Goal: Complete application form: Complete application form

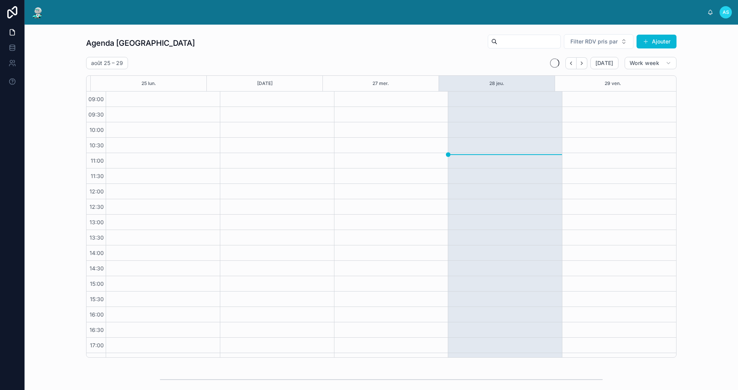
scroll to position [11, 0]
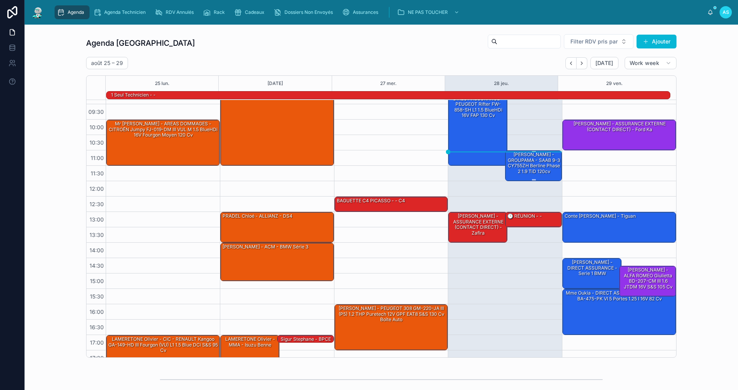
click at [514, 162] on div "[PERSON_NAME] - GROUPAMA - SAAB 9-3 CY755ZH Berline Phase 2 1.9 TiD 120cv" at bounding box center [534, 163] width 55 height 24
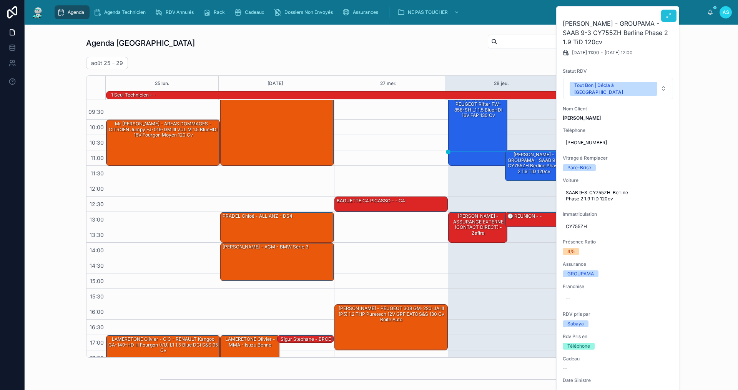
click at [673, 16] on button at bounding box center [669, 16] width 15 height 12
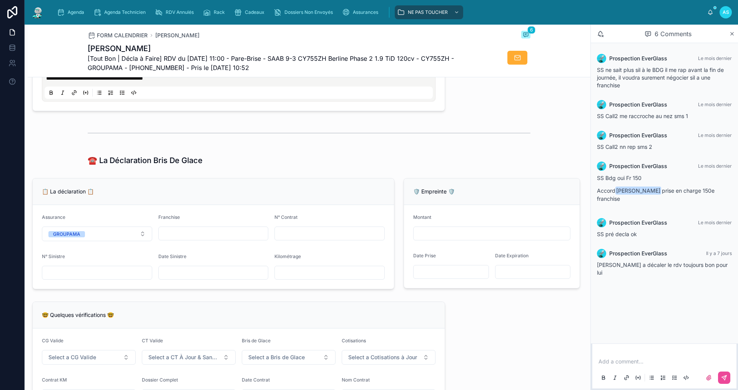
scroll to position [396, 0]
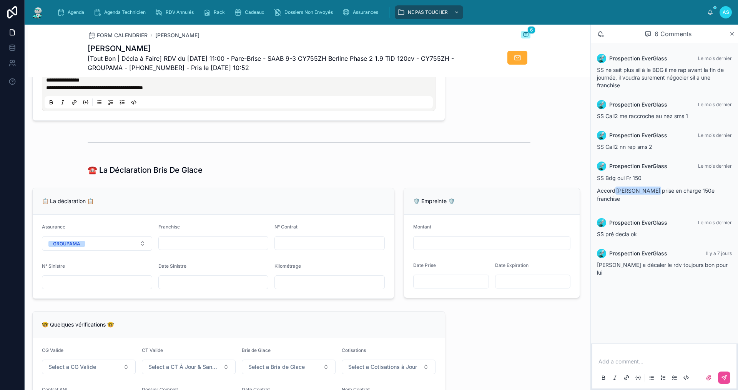
click at [189, 289] on div at bounding box center [213, 282] width 110 height 14
click at [196, 288] on input "text" at bounding box center [214, 282] width 110 height 11
click at [219, 288] on input "text" at bounding box center [214, 282] width 110 height 11
type input "**********"
click at [324, 175] on div "☎️ La Déclaration Bris De Glace" at bounding box center [309, 170] width 443 height 11
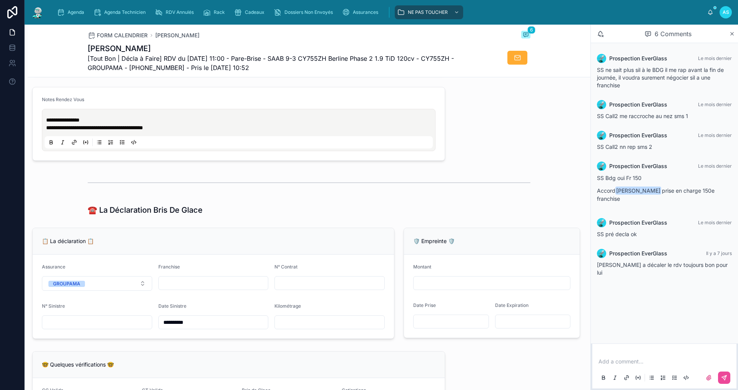
scroll to position [319, 0]
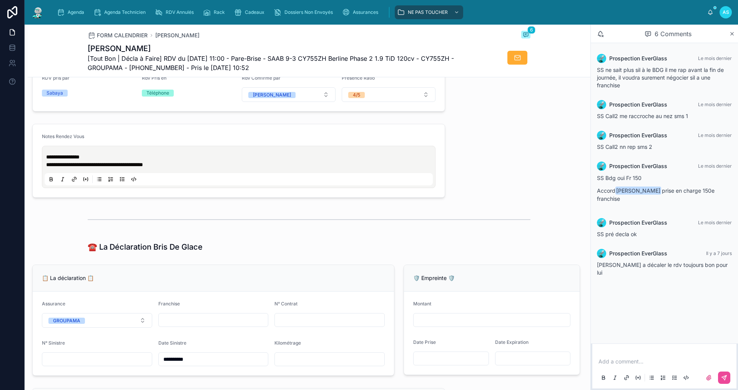
click at [209, 143] on div "Notes Rendez Vous" at bounding box center [239, 137] width 394 height 9
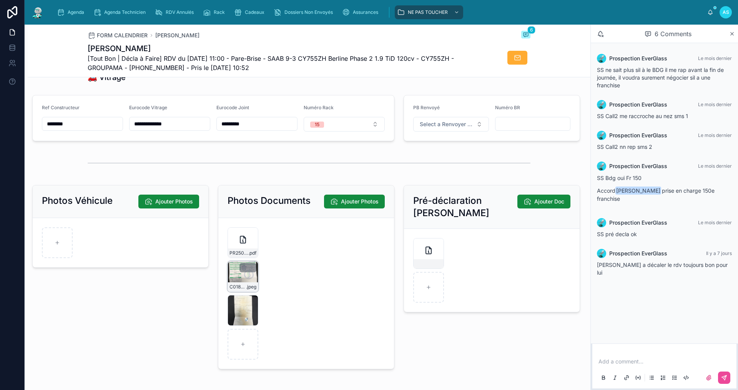
scroll to position [973, 0]
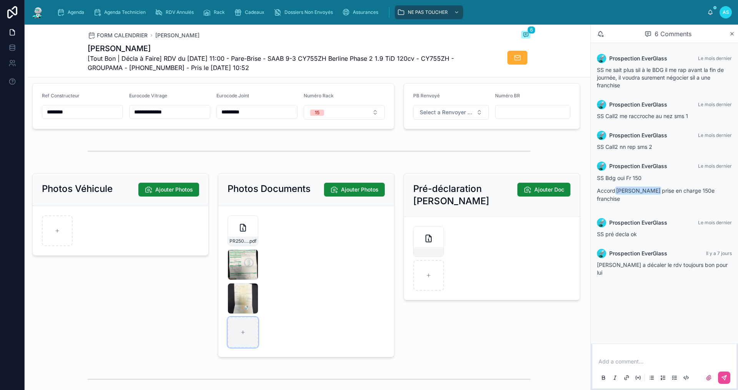
click at [236, 338] on div at bounding box center [243, 332] width 31 height 31
type input "**********"
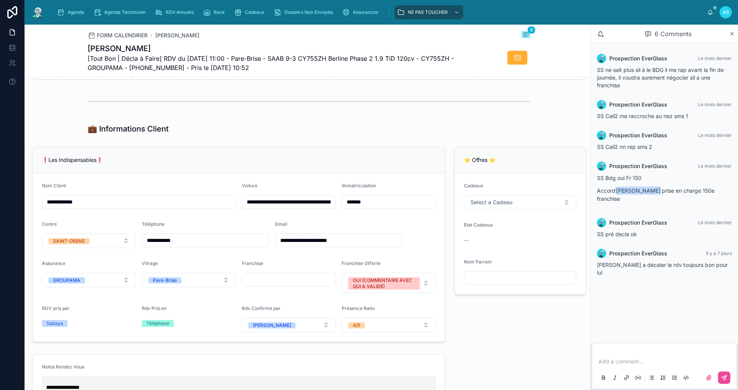
scroll to position [88, 0]
click at [366, 9] on div "Assurances" at bounding box center [361, 12] width 39 height 12
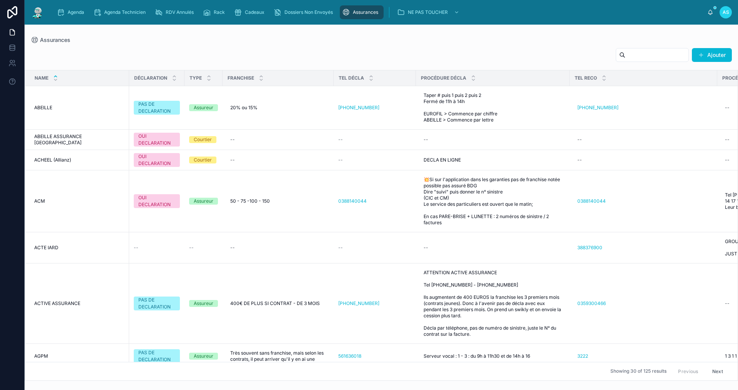
click at [665, 56] on input "text" at bounding box center [657, 55] width 63 height 11
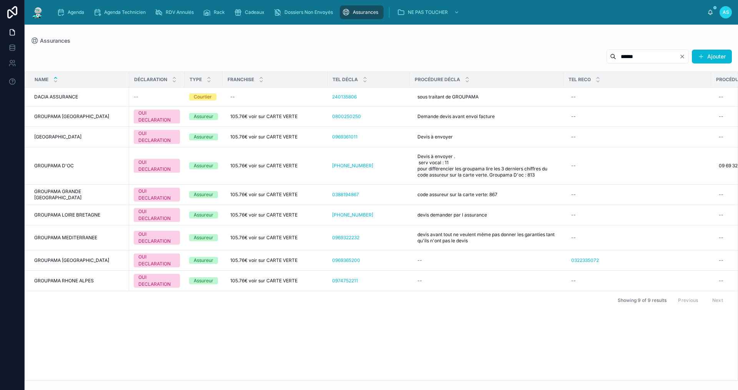
type input "******"
click at [80, 18] on div "Agenda" at bounding box center [72, 12] width 30 height 12
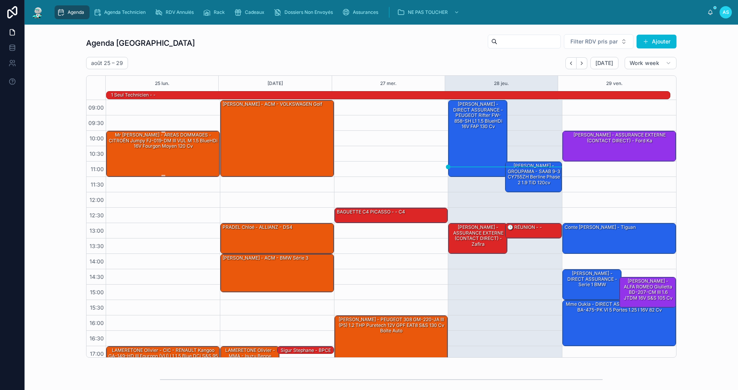
scroll to position [20, 0]
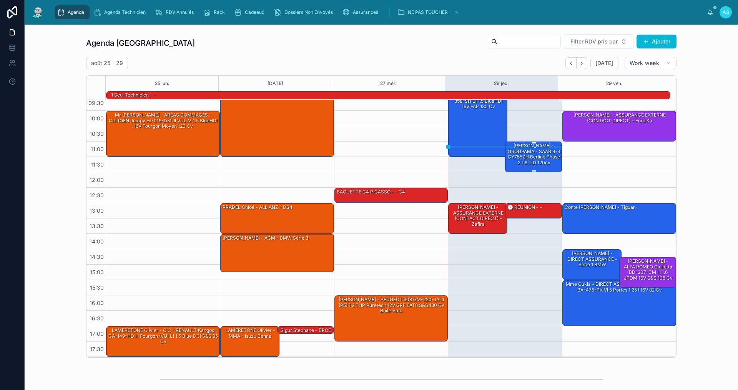
click at [533, 161] on div "[PERSON_NAME] - GROUPAMA - SAAB 9-3 CY755ZH Berline Phase 2 1.9 TiD 120cv" at bounding box center [534, 154] width 55 height 24
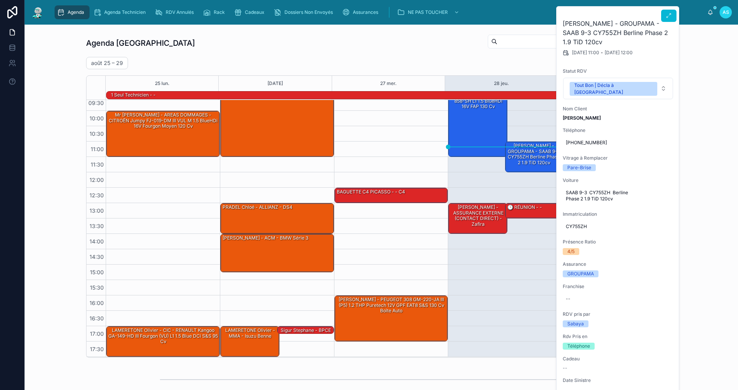
click at [677, 16] on div "[PERSON_NAME] - GROUPAMA - SAAB 9-3 CY755ZH Berline Phase 2 1.9 TiD 120cv [DATE…" at bounding box center [618, 367] width 123 height 721
click at [672, 17] on button at bounding box center [669, 16] width 15 height 12
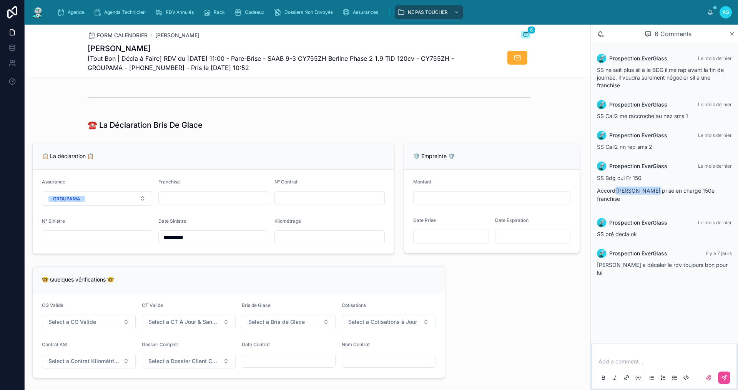
scroll to position [423, 0]
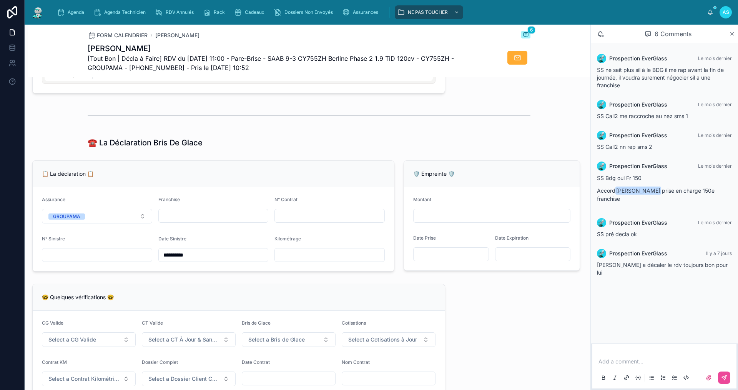
click at [197, 221] on input "text" at bounding box center [214, 215] width 110 height 11
type input "*"
type input "**"
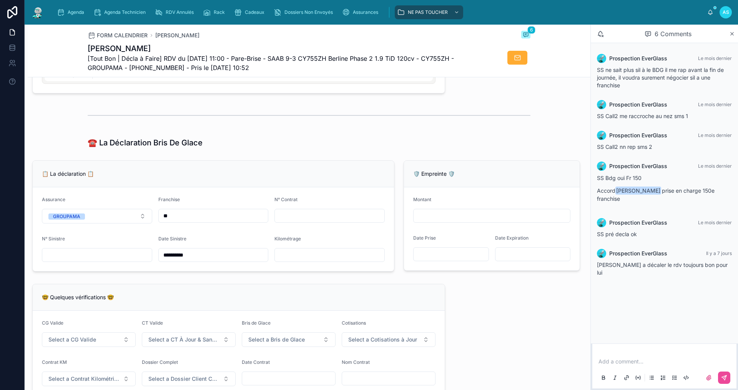
type input "***"
type input "******"
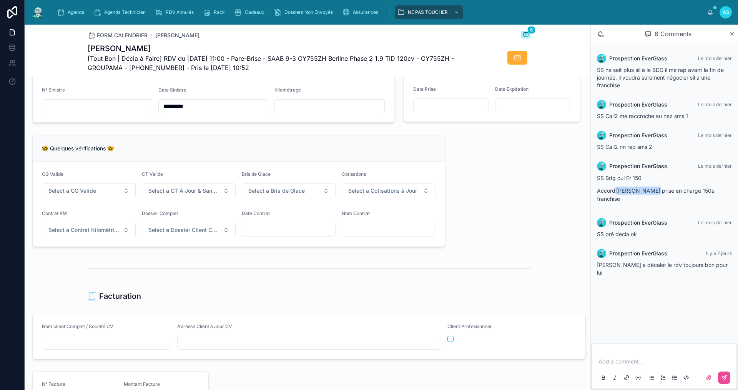
scroll to position [577, 0]
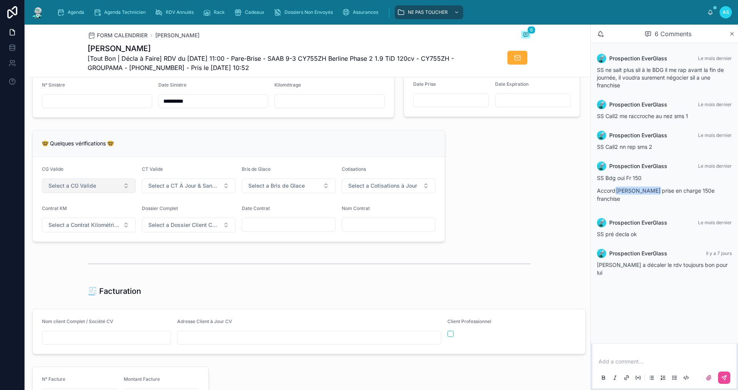
click at [87, 190] on span "Select a CG Valide" at bounding box center [72, 186] width 48 height 8
click at [90, 218] on div "✅ Oui" at bounding box center [88, 222] width 92 height 11
click at [179, 186] on button "Select a CT À Jour & Sans BDG" at bounding box center [189, 185] width 94 height 15
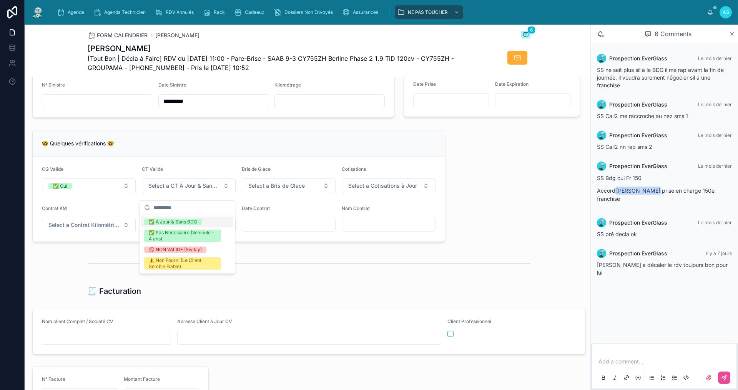
drag, startPoint x: 183, startPoint y: 218, endPoint x: 188, endPoint y: 215, distance: 5.5
click at [183, 218] on div "✅ À Jour & Sans BDG" at bounding box center [187, 222] width 92 height 11
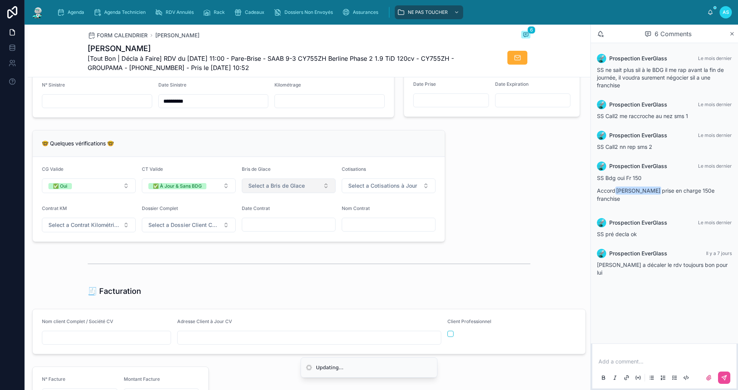
drag, startPoint x: 265, startPoint y: 192, endPoint x: 264, endPoint y: 196, distance: 4.2
click at [265, 190] on span "Select a Bris de Glace" at bounding box center [276, 186] width 57 height 8
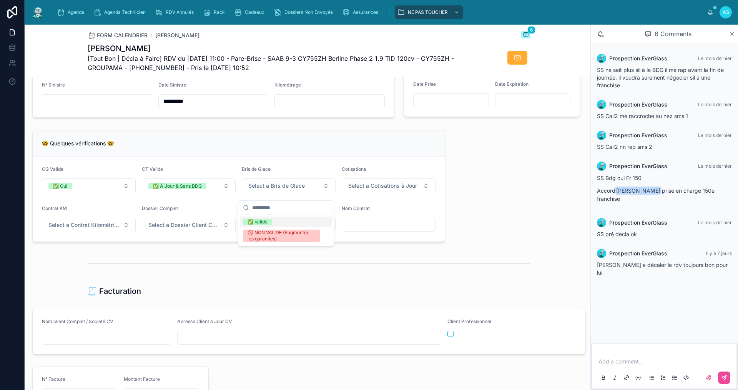
click at [262, 224] on div "✅ Validé" at bounding box center [258, 222] width 20 height 6
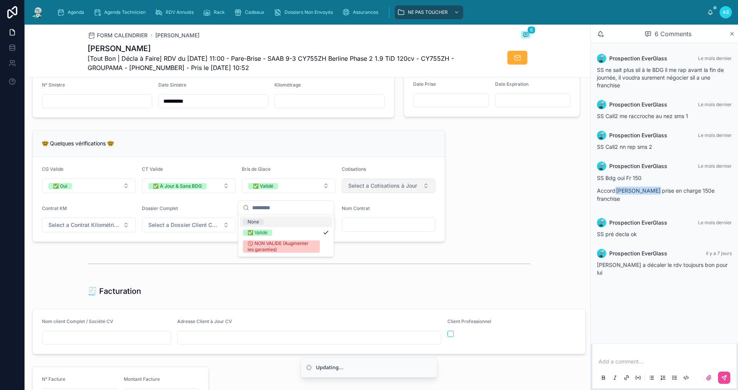
click at [400, 190] on span "Select a Cotisations à Jour" at bounding box center [382, 186] width 69 height 8
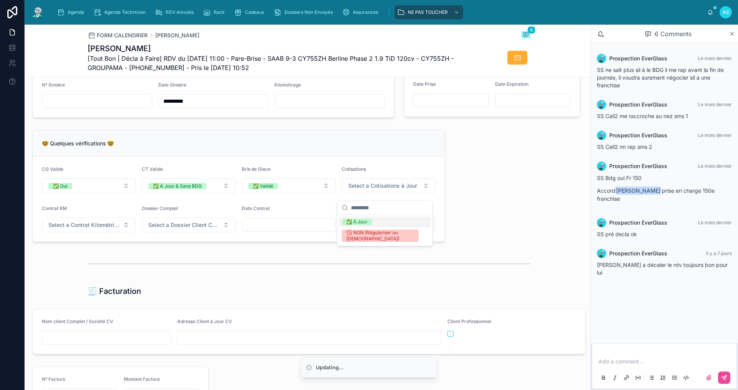
click at [370, 224] on span "✅ À Jour" at bounding box center [357, 222] width 30 height 6
click at [104, 239] on form "CG Valide ✅ Oui CT Valide ✅ À Jour & Sans BDG Bris de Glace ✅ Validé Cotisation…" at bounding box center [239, 199] width 412 height 85
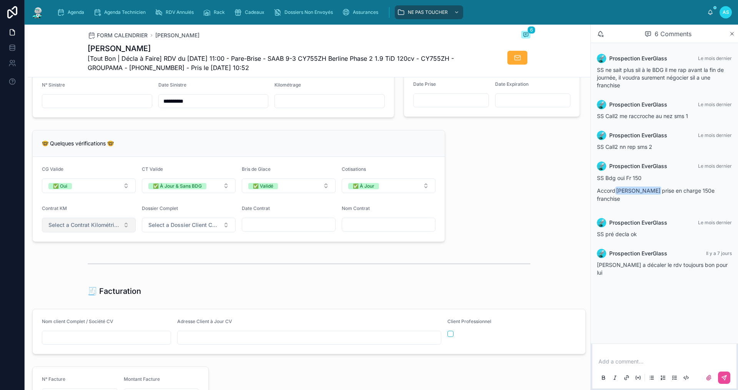
click at [109, 229] on span "Select a Contrat Kilométrique" at bounding box center [84, 225] width 72 height 8
click at [109, 262] on div "✅ Non" at bounding box center [88, 261] width 92 height 11
click at [169, 232] on button "Select a Dossier Client Complet" at bounding box center [189, 225] width 94 height 15
click at [173, 257] on div "✅ Oui" at bounding box center [187, 261] width 92 height 11
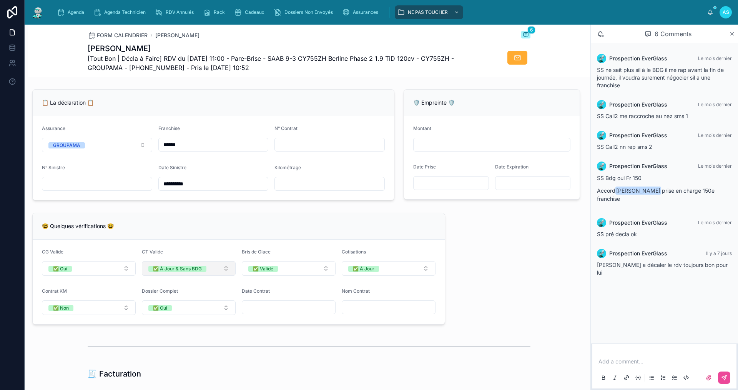
scroll to position [538, 0]
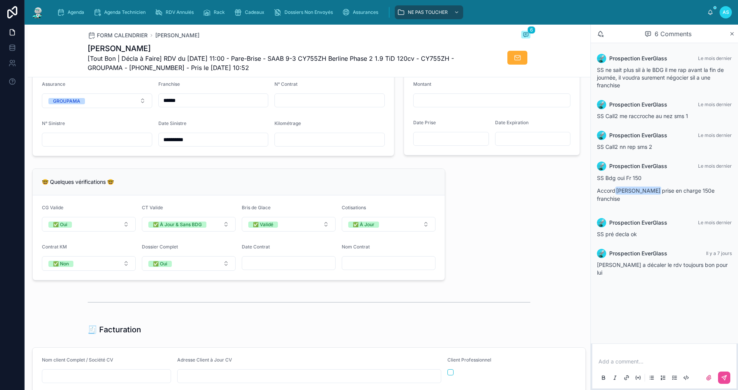
click at [94, 145] on input "text" at bounding box center [97, 139] width 110 height 11
click at [196, 177] on div "🤓 Quelques vérifications 🤓" at bounding box center [239, 182] width 412 height 27
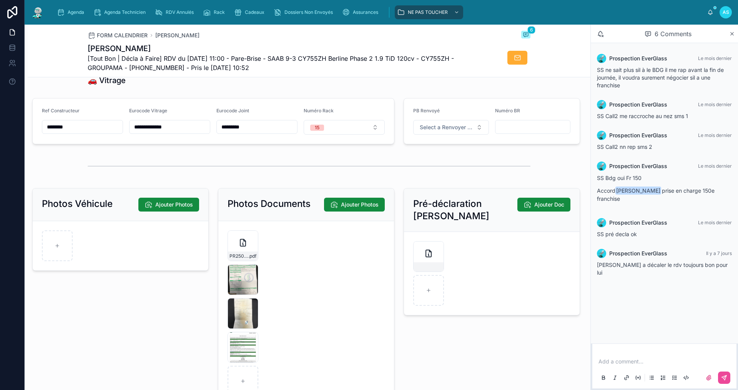
scroll to position [1000, 0]
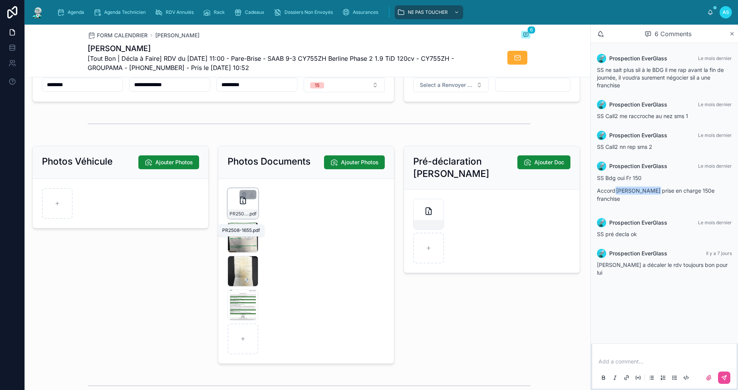
click at [248, 217] on span ".pdf" at bounding box center [252, 214] width 8 height 6
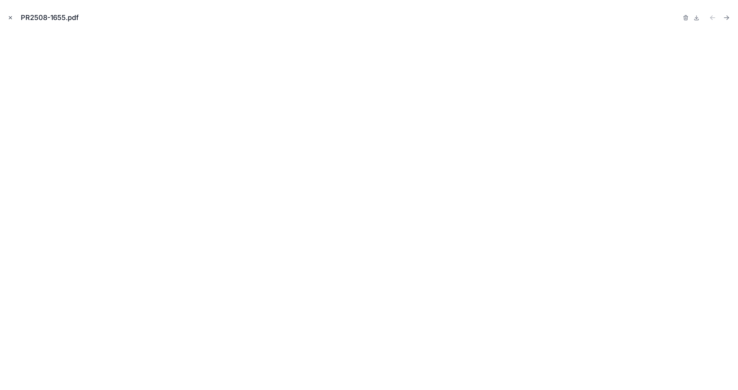
click at [12, 20] on icon "Close modal" at bounding box center [10, 17] width 5 height 5
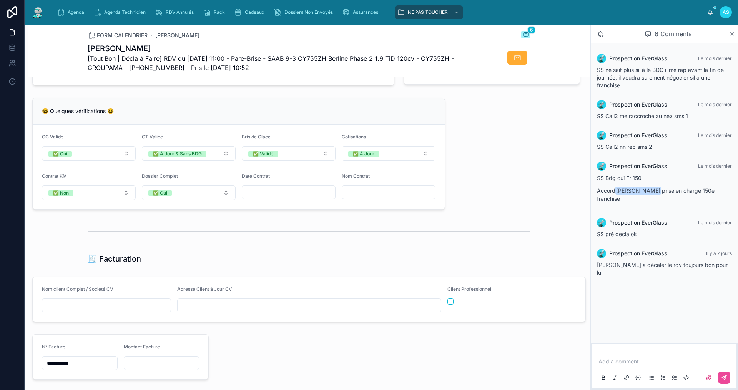
scroll to position [538, 0]
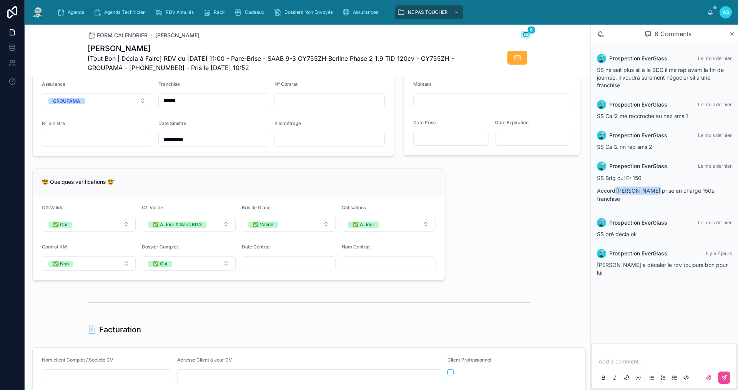
click at [88, 145] on input "text" at bounding box center [97, 139] width 110 height 11
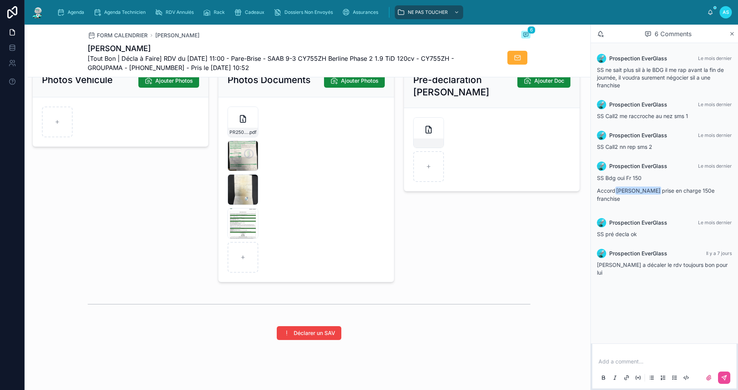
scroll to position [1102, 0]
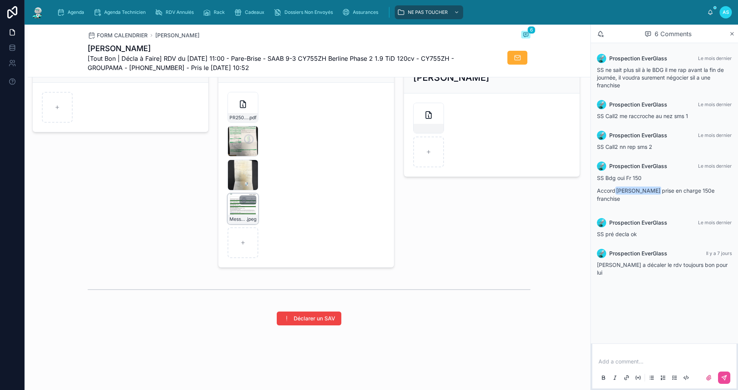
type input "**********"
click at [238, 215] on div "Messenger_creation_E936150D-093D-4CF1-AEDE-D1963EC200DB .jpeg" at bounding box center [243, 219] width 30 height 9
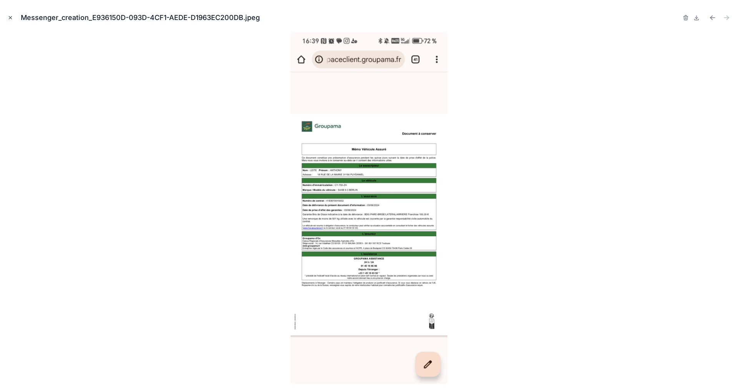
click at [12, 20] on icon "Close modal" at bounding box center [10, 17] width 5 height 5
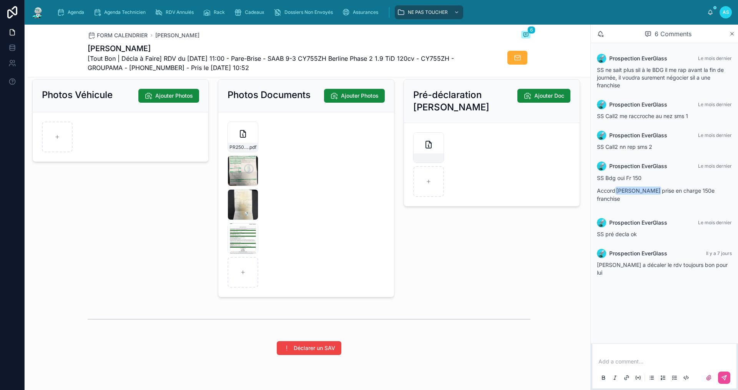
scroll to position [1102, 0]
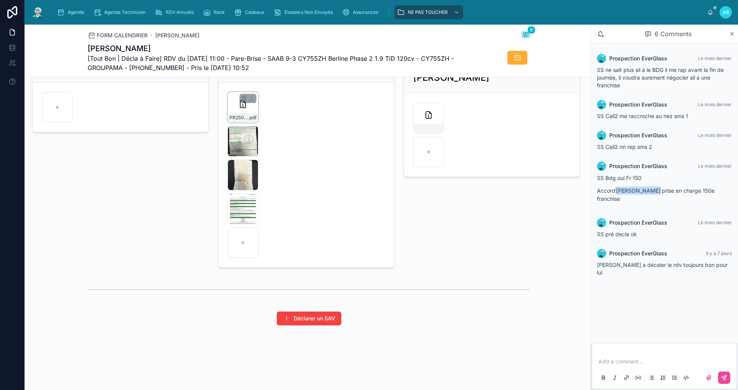
click at [238, 112] on div "PR2508-1655 .pdf" at bounding box center [243, 107] width 31 height 31
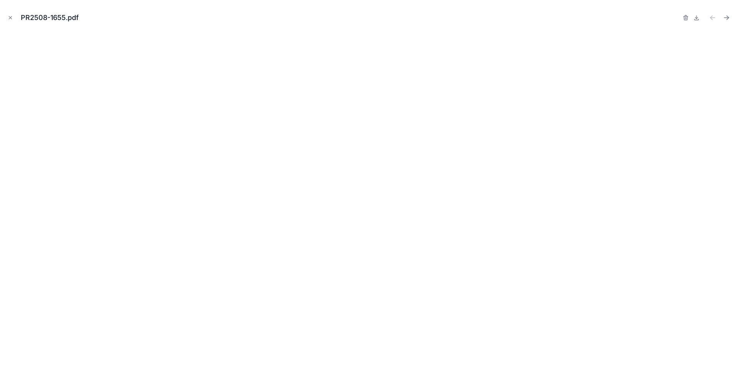
drag, startPoint x: 10, startPoint y: 18, endPoint x: 39, endPoint y: 70, distance: 59.1
click at [10, 18] on icon "Close modal" at bounding box center [10, 18] width 3 height 3
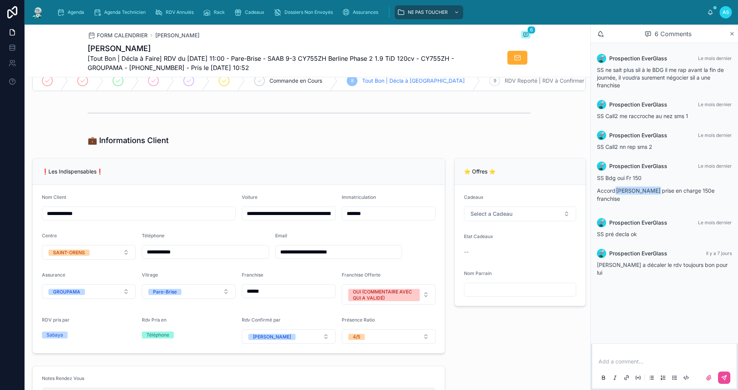
scroll to position [63, 0]
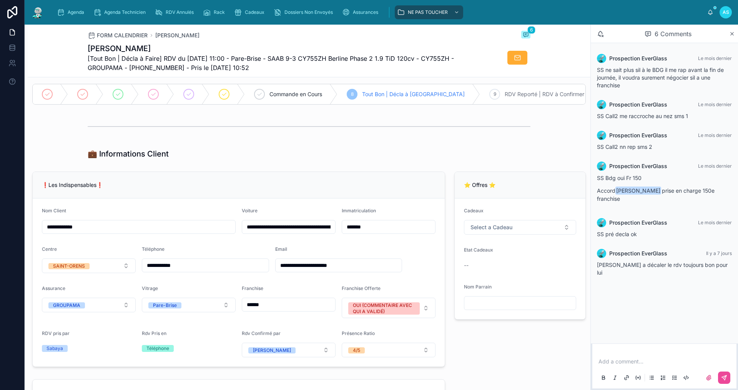
drag, startPoint x: 352, startPoint y: 272, endPoint x: 268, endPoint y: 277, distance: 84.3
click at [268, 277] on form "**********" at bounding box center [239, 282] width 412 height 168
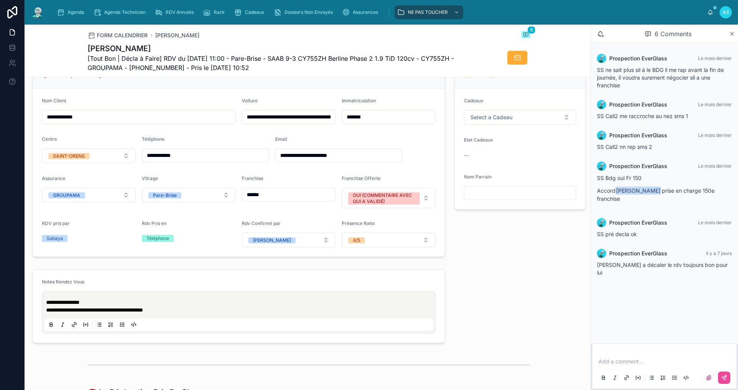
scroll to position [102, 0]
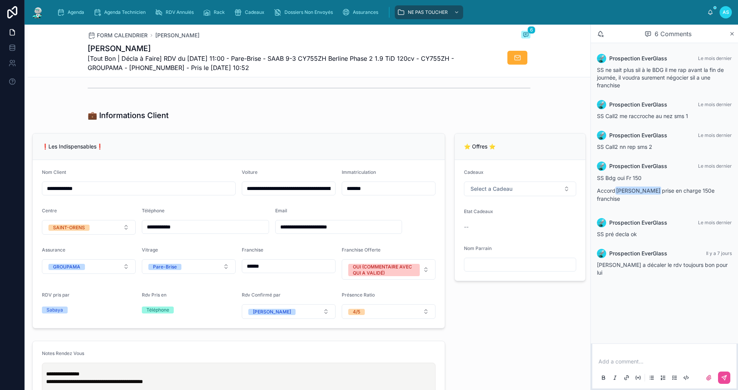
click at [304, 280] on div "Franchise ******" at bounding box center [289, 263] width 94 height 33
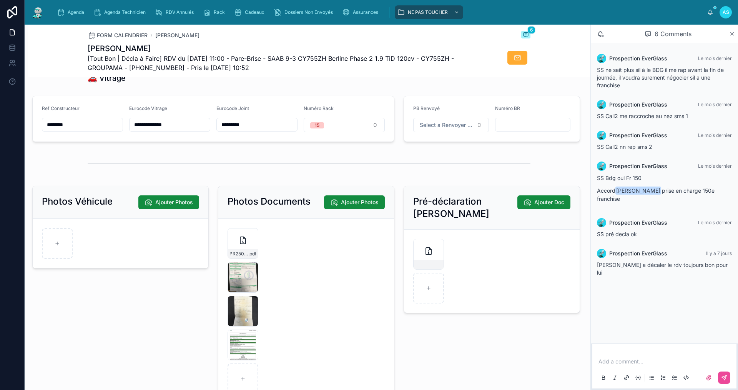
scroll to position [962, 0]
